Goal: Transaction & Acquisition: Download file/media

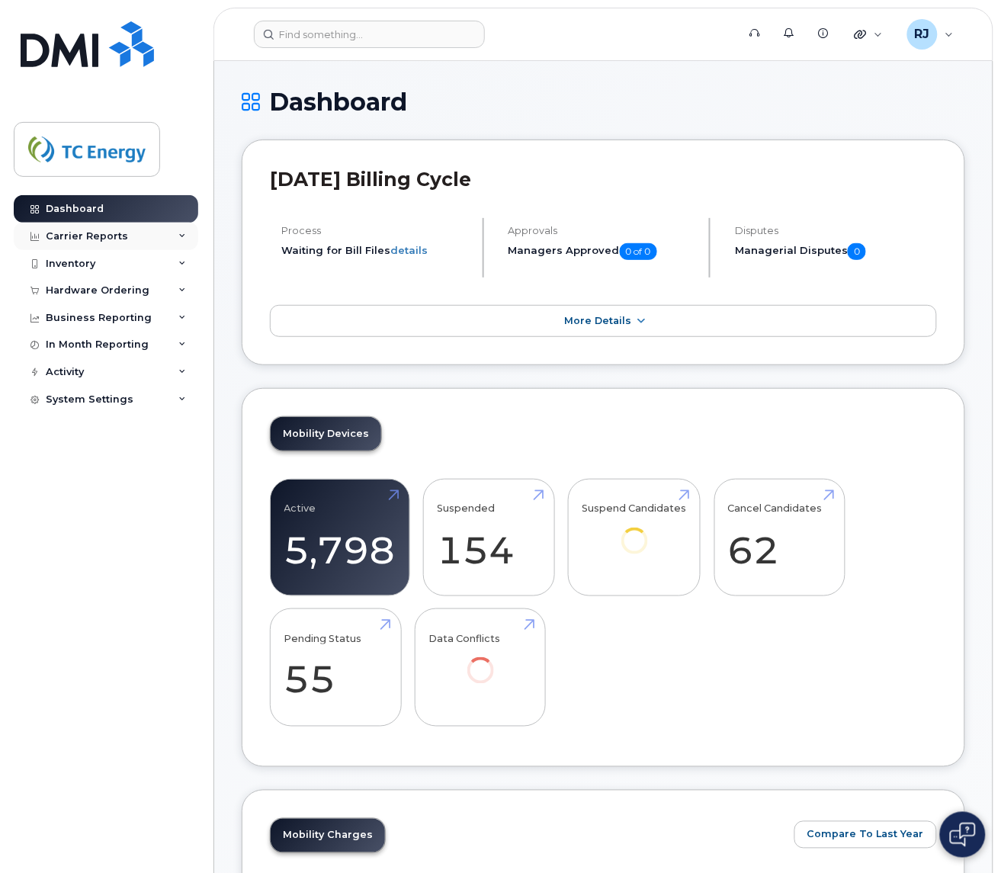
click at [101, 240] on div "Carrier Reports" at bounding box center [87, 236] width 82 height 12
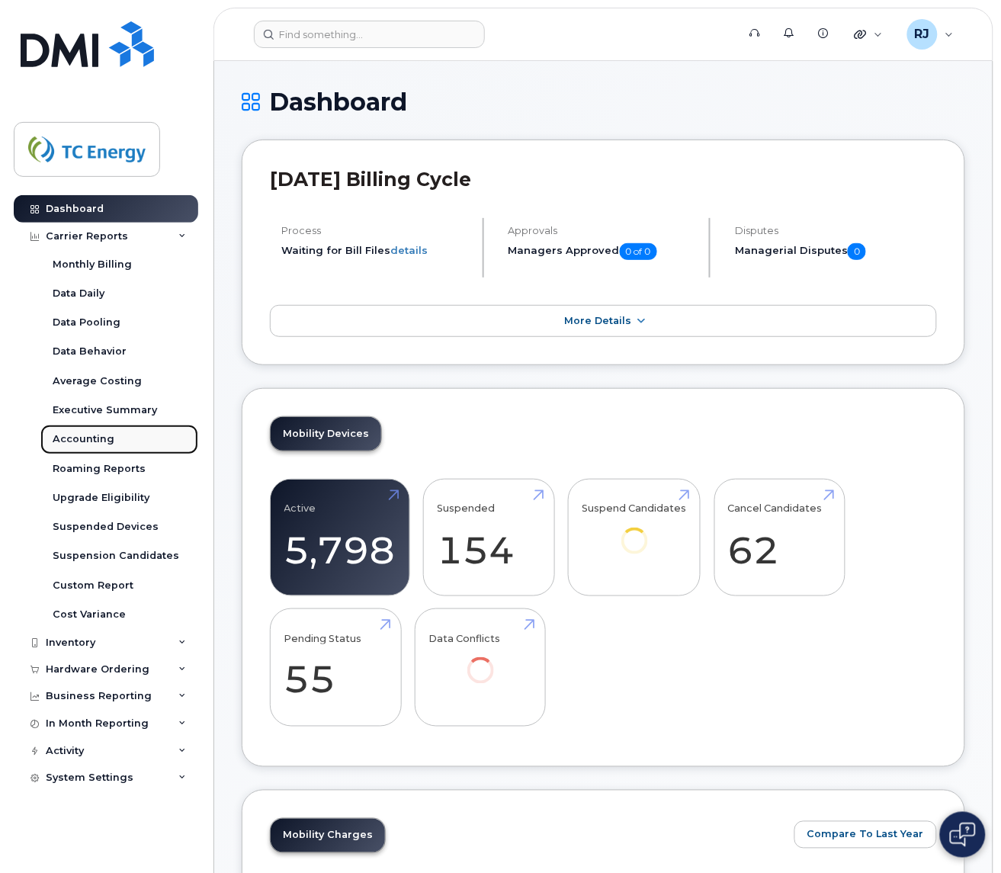
click at [70, 435] on div "Accounting" at bounding box center [84, 439] width 62 height 14
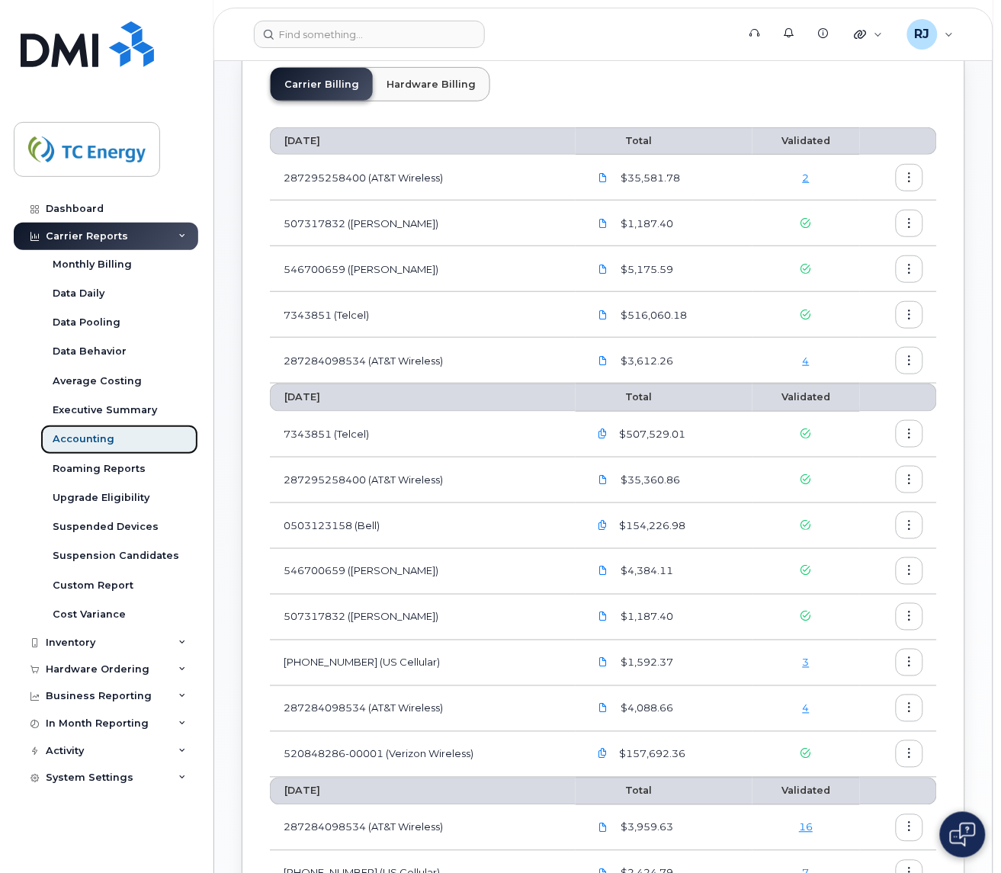
scroll to position [191, 0]
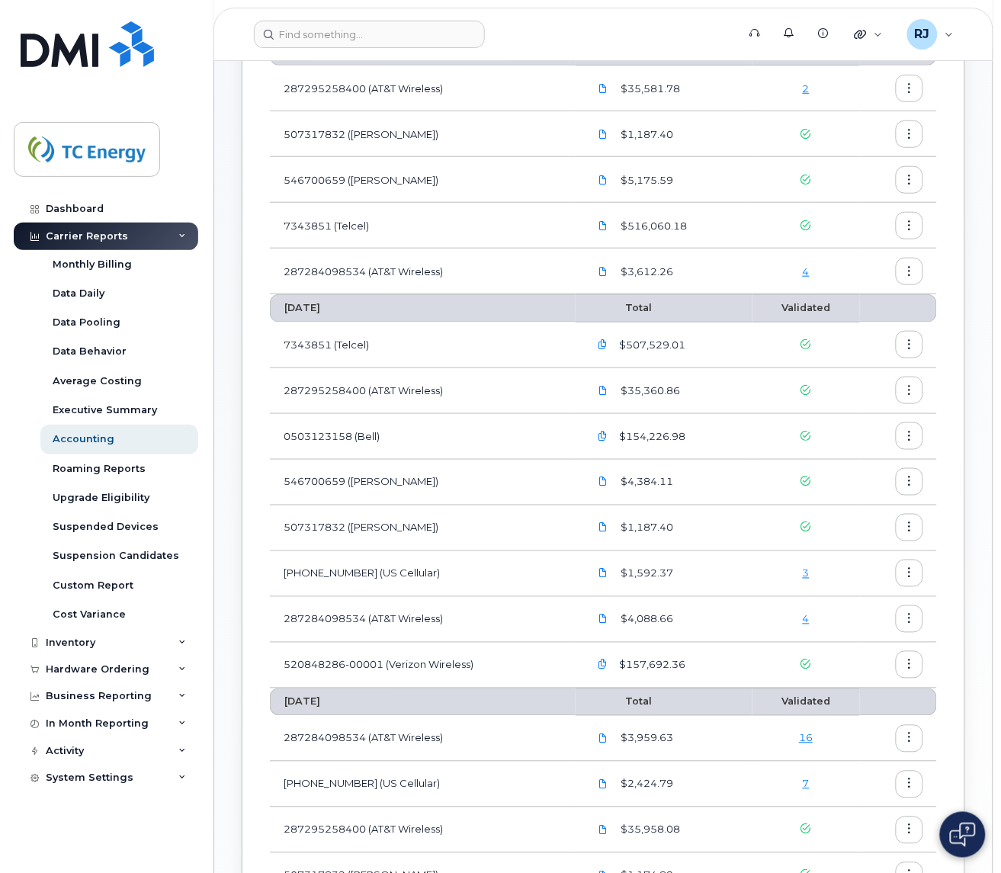
click at [908, 614] on button "button" at bounding box center [909, 618] width 27 height 27
click at [845, 680] on span "Download" at bounding box center [839, 683] width 59 height 14
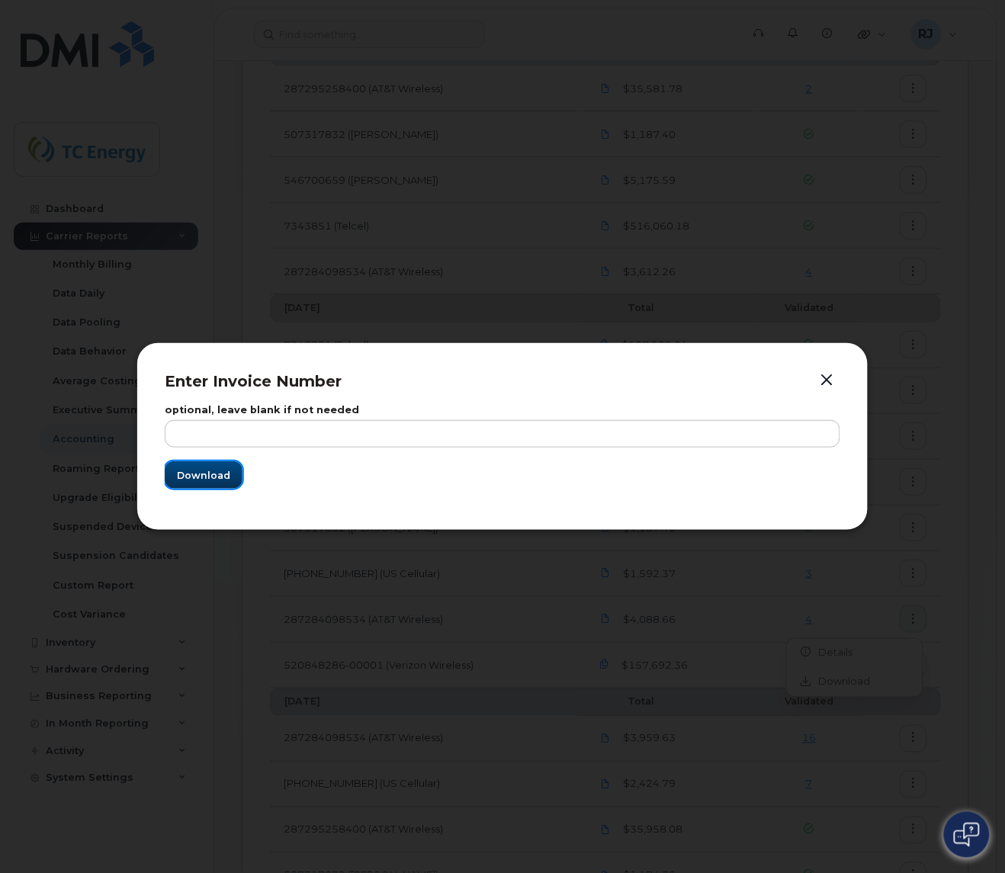
click at [218, 474] on span "Download" at bounding box center [203, 475] width 53 height 14
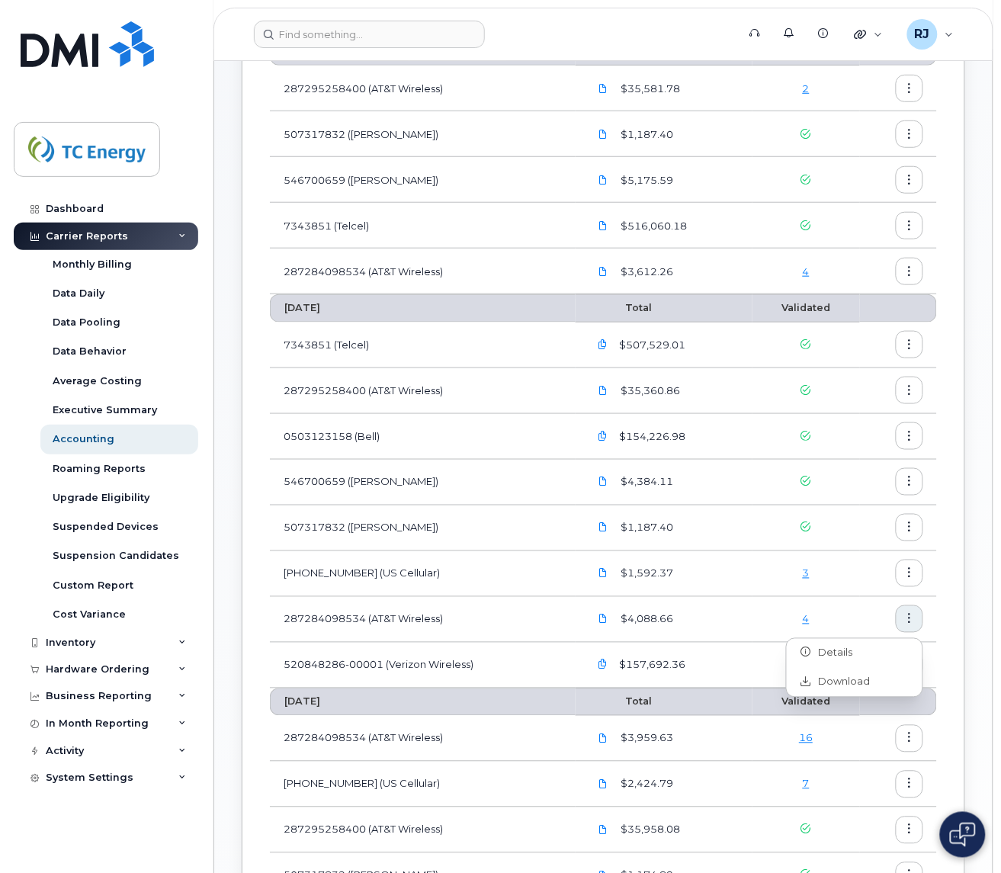
click at [981, 328] on div "Accounting Carrier Billing Hardware Billing [DATE] Total Validated 287295258400…" at bounding box center [603, 537] width 778 height 1334
click at [954, 36] on div "[PERSON_NAME] Wireless Admin" at bounding box center [931, 34] width 68 height 30
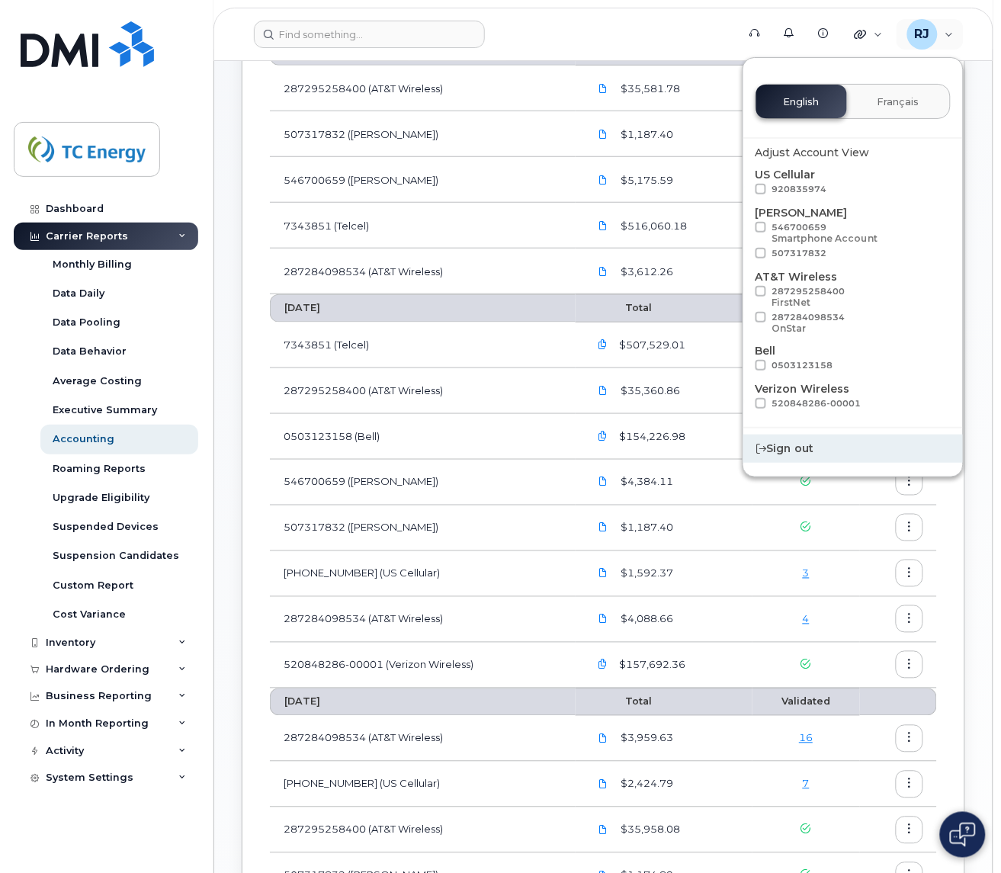
click at [810, 440] on div "Sign out" at bounding box center [853, 449] width 220 height 28
